Goal: Navigation & Orientation: Go to known website

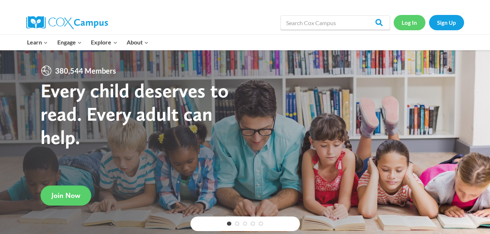
click at [416, 18] on link "Log In" at bounding box center [409, 22] width 32 height 15
click at [410, 24] on link "Log In" at bounding box center [409, 22] width 32 height 15
click at [413, 23] on link "Log In" at bounding box center [409, 22] width 32 height 15
